Goal: Find specific page/section: Find specific page/section

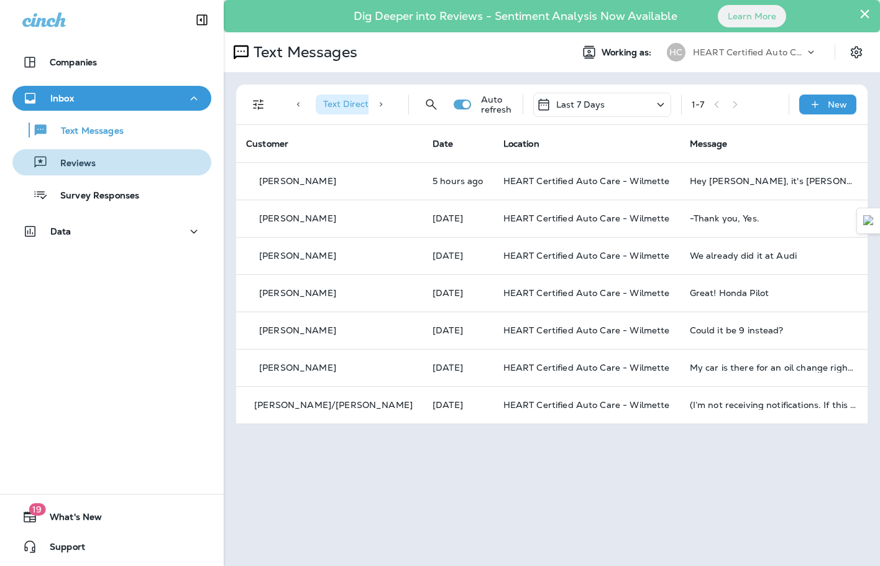
click at [116, 162] on div "Reviews" at bounding box center [111, 162] width 189 height 19
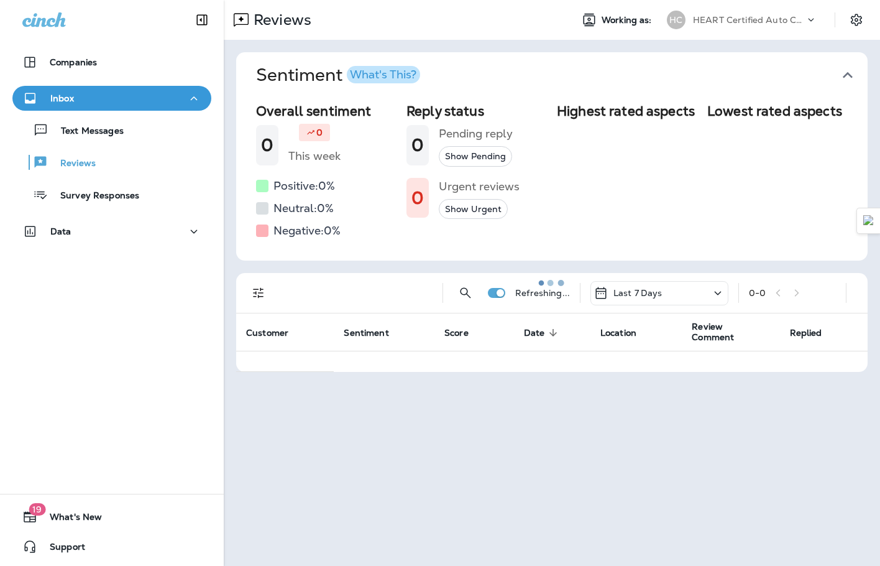
click at [119, 146] on div "Text Messages Reviews Survey Responses" at bounding box center [111, 159] width 199 height 97
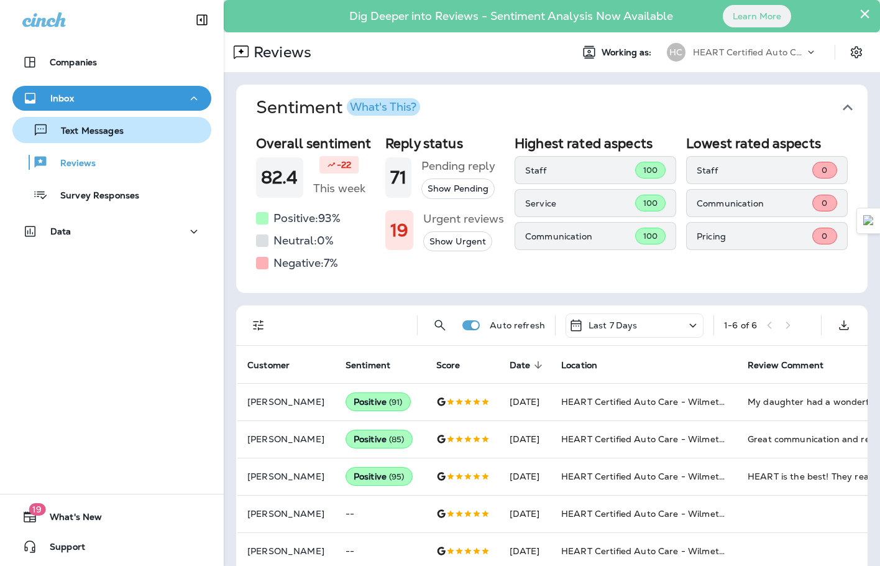
click at [122, 136] on div "Text Messages" at bounding box center [111, 130] width 189 height 19
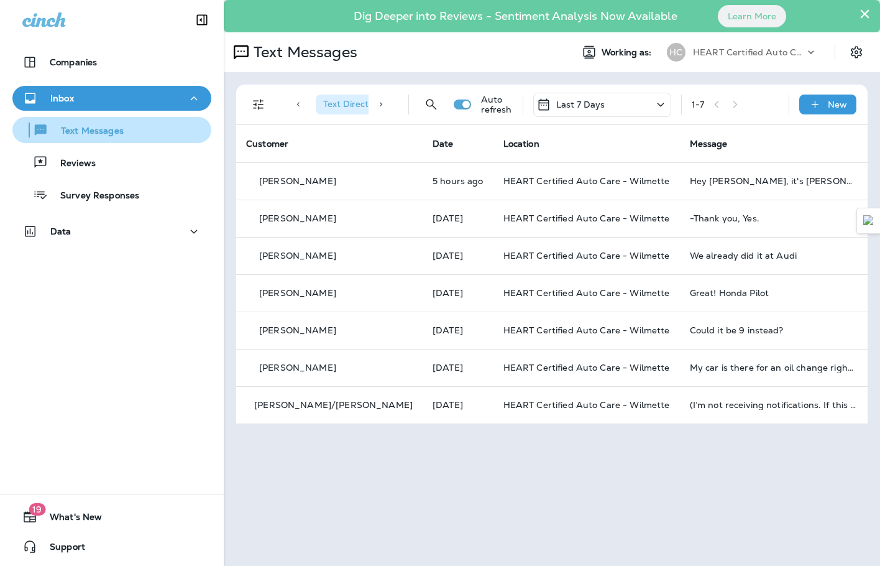
click at [122, 136] on div "Text Messages" at bounding box center [111, 130] width 189 height 19
